Goal: Task Accomplishment & Management: Manage account settings

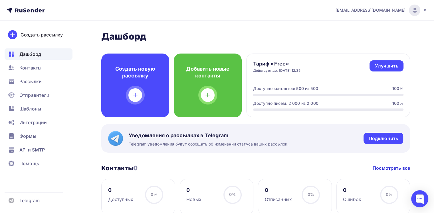
click at [416, 11] on img at bounding box center [414, 10] width 7 height 7
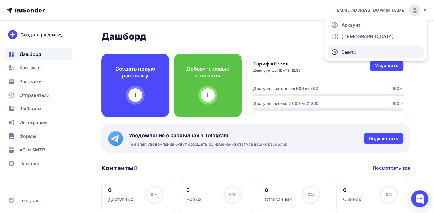
click at [349, 54] on span "Выйти" at bounding box center [349, 52] width 15 height 7
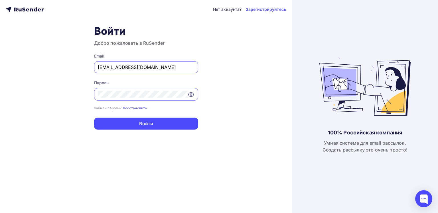
click at [160, 68] on input "[EMAIL_ADDRESS][DOMAIN_NAME]" at bounding box center [146, 67] width 97 height 7
type input "[EMAIL_ADDRESS][DOMAIN_NAME]"
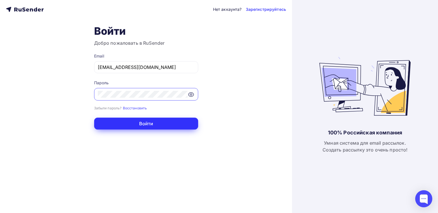
click at [147, 126] on button "Войти" at bounding box center [146, 124] width 104 height 12
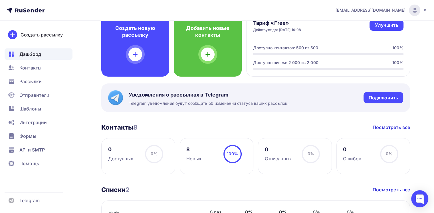
scroll to position [86, 0]
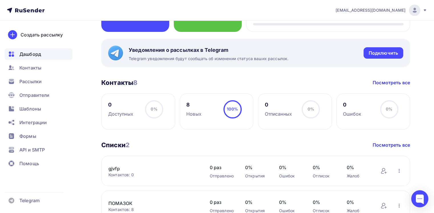
click at [204, 112] on div "8 Новых 100% 100%" at bounding box center [217, 112] width 74 height 36
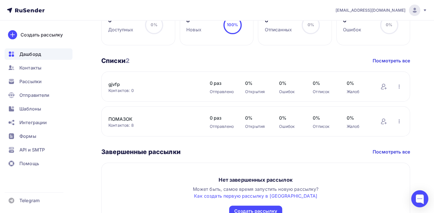
scroll to position [171, 0]
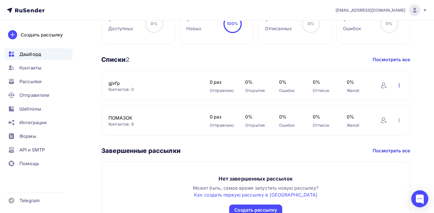
click at [399, 85] on icon "button" at bounding box center [399, 86] width 1 height 4
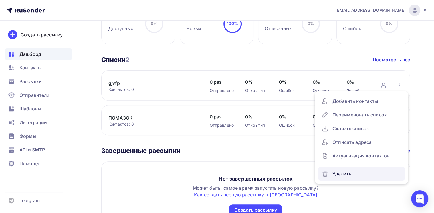
click at [337, 173] on div "Удалить" at bounding box center [362, 173] width 80 height 9
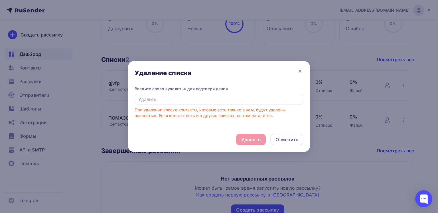
click at [250, 139] on div "Удалить Отменить" at bounding box center [219, 139] width 183 height 25
click at [163, 101] on input "text" at bounding box center [219, 99] width 169 height 11
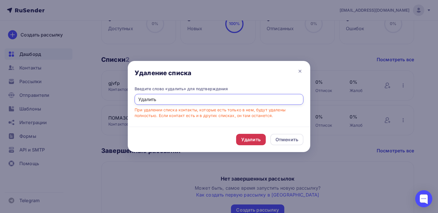
type input "Удалить"
click at [256, 136] on div "Удалить" at bounding box center [251, 139] width 30 height 11
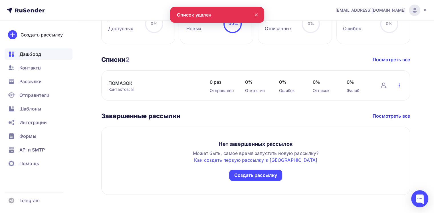
click at [397, 87] on icon "button" at bounding box center [399, 85] width 7 height 7
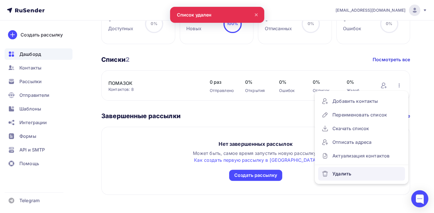
click at [344, 175] on div "Удалить" at bounding box center [362, 173] width 80 height 9
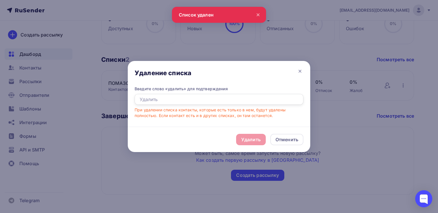
click at [164, 99] on input "text" at bounding box center [219, 99] width 169 height 11
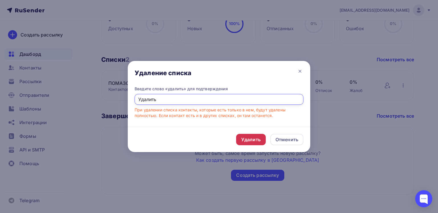
type input "Удалить"
click at [251, 141] on div "Удалить" at bounding box center [250, 139] width 19 height 7
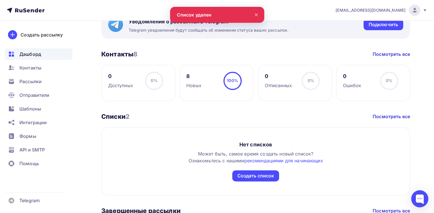
scroll to position [0, 0]
